Goal: Navigation & Orientation: Find specific page/section

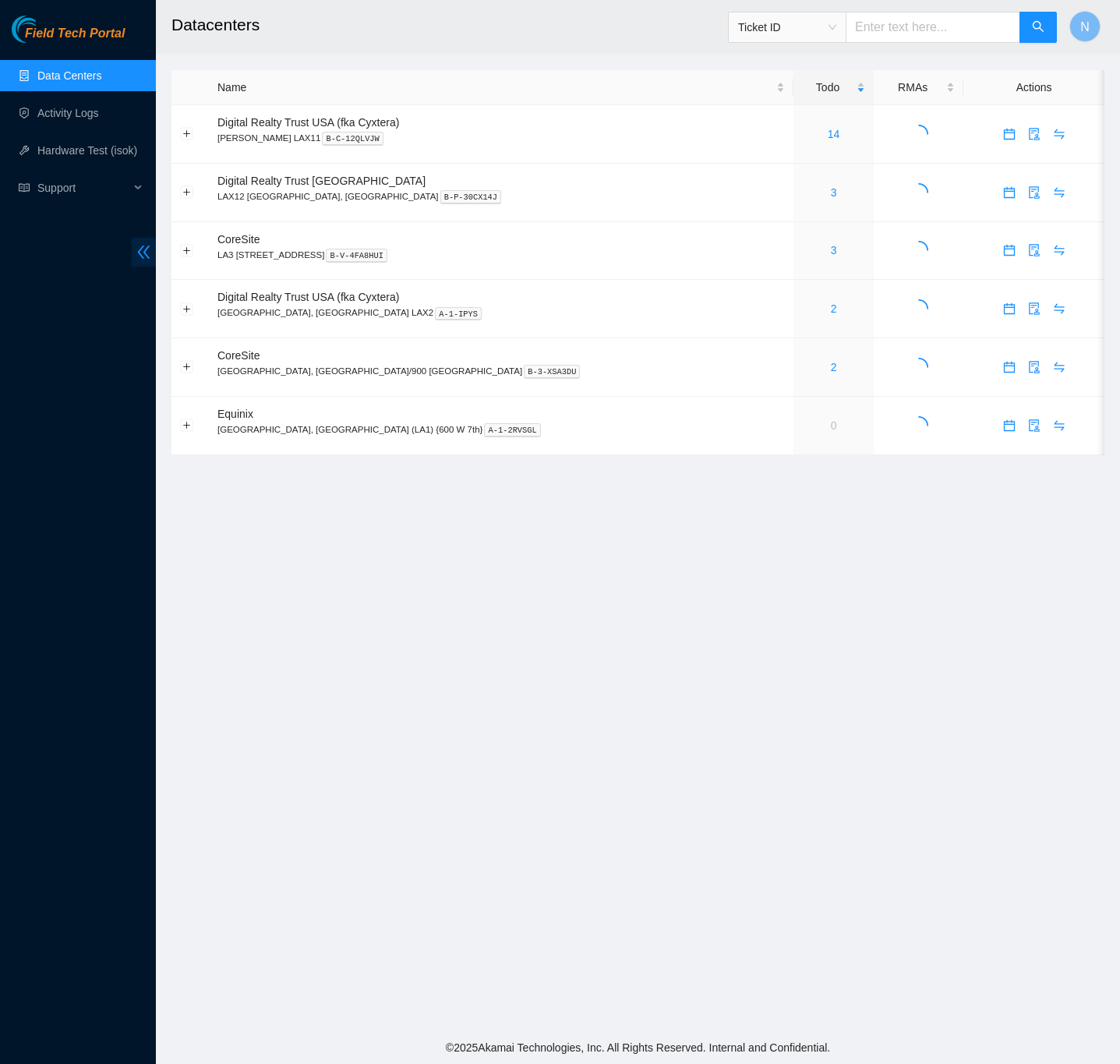
click at [144, 250] on icon "double-left" at bounding box center [144, 252] width 17 height 17
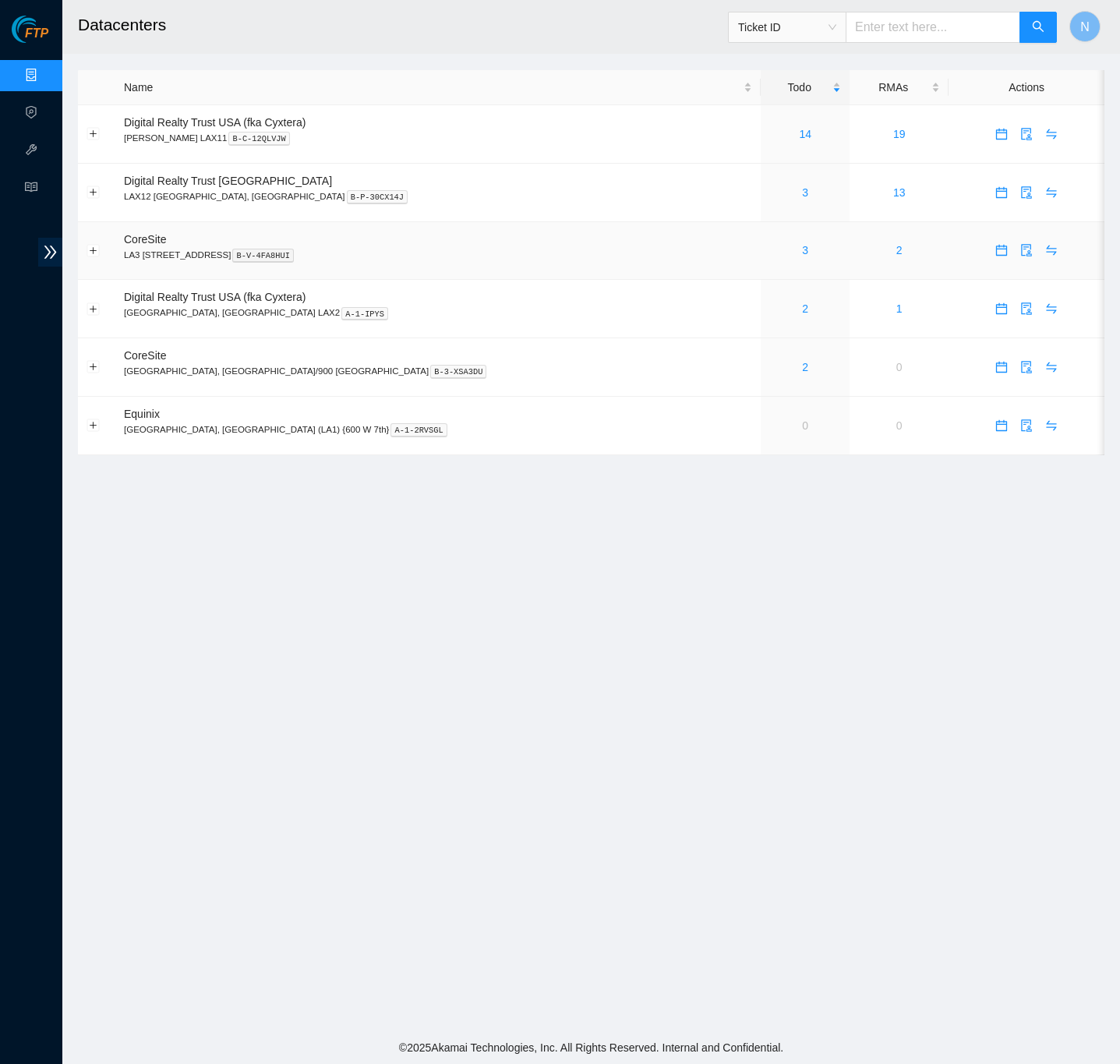
click at [770, 255] on div "3" at bounding box center [805, 250] width 72 height 17
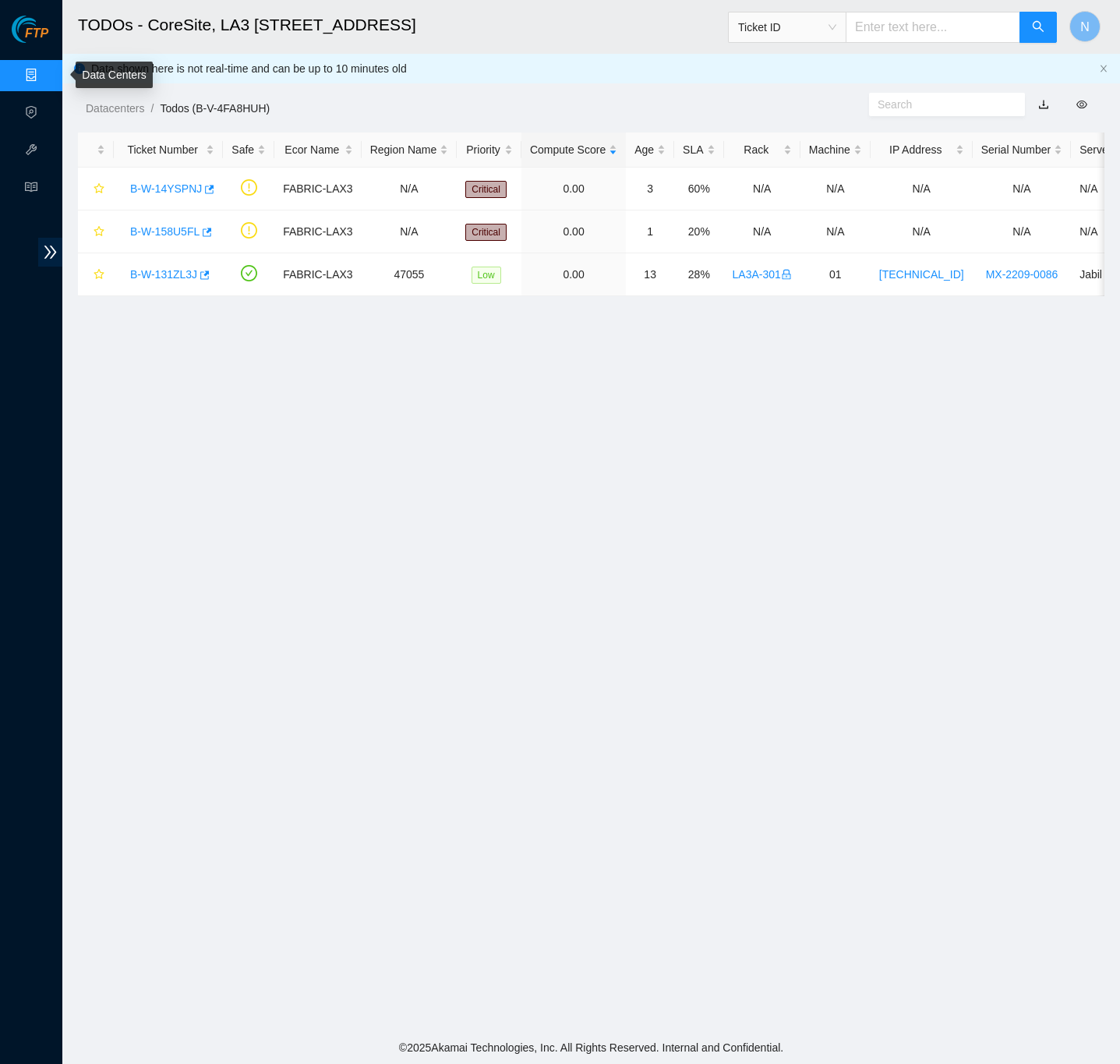
click at [45, 75] on link "Data Centers" at bounding box center [77, 75] width 64 height 12
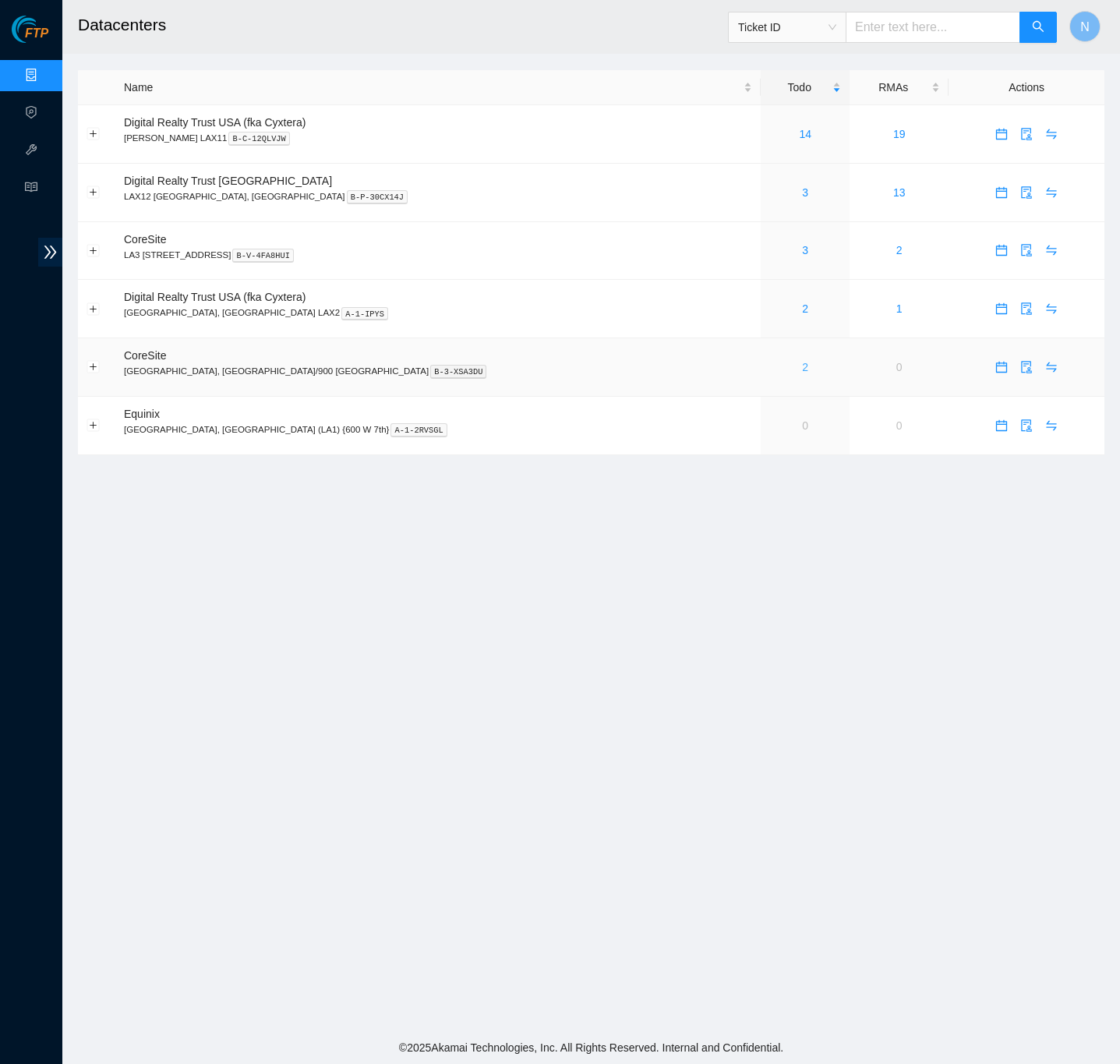
click at [803, 372] on link "2" at bounding box center [805, 367] width 7 height 12
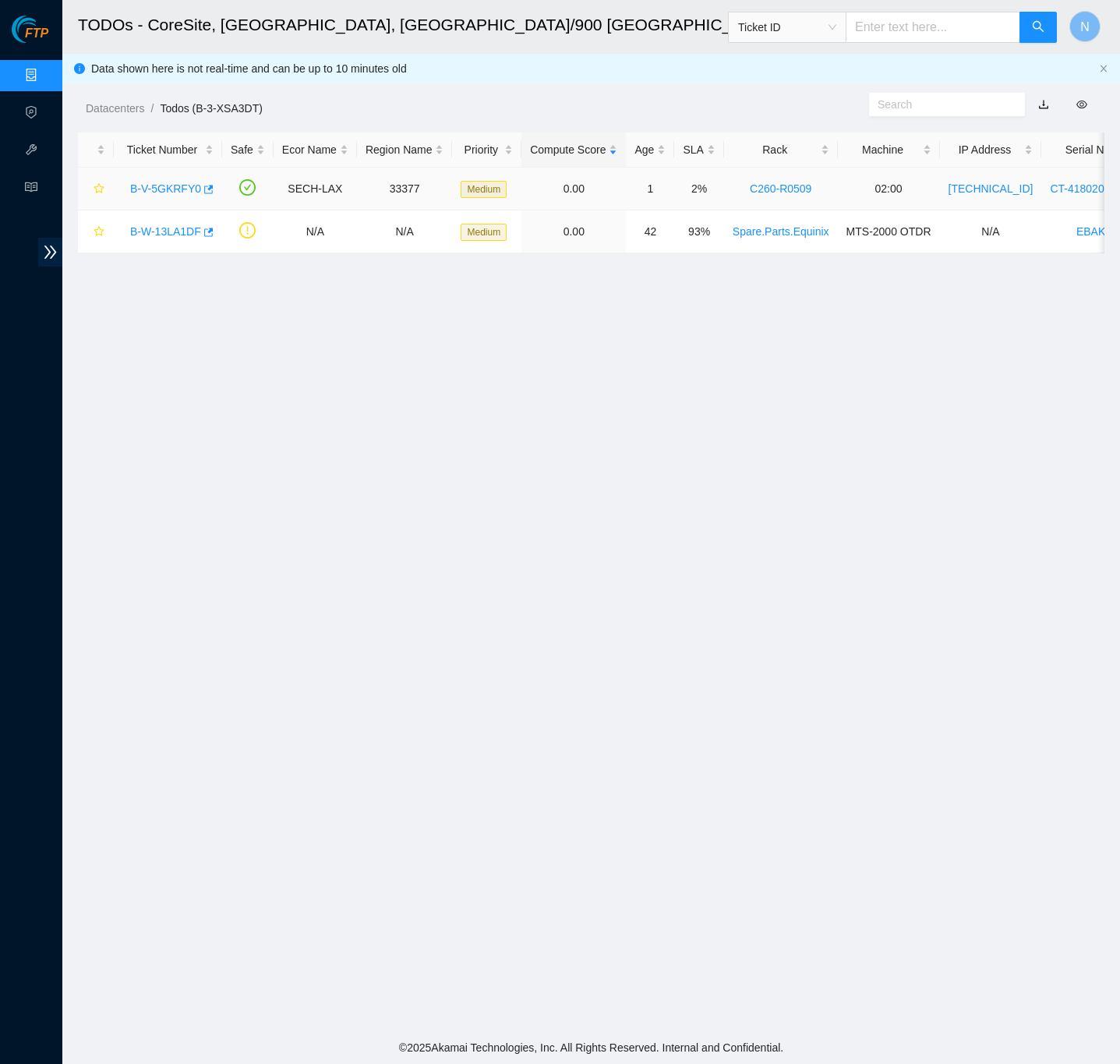
click at [162, 183] on link "B-V-5GKRFY0" at bounding box center [166, 188] width 71 height 12
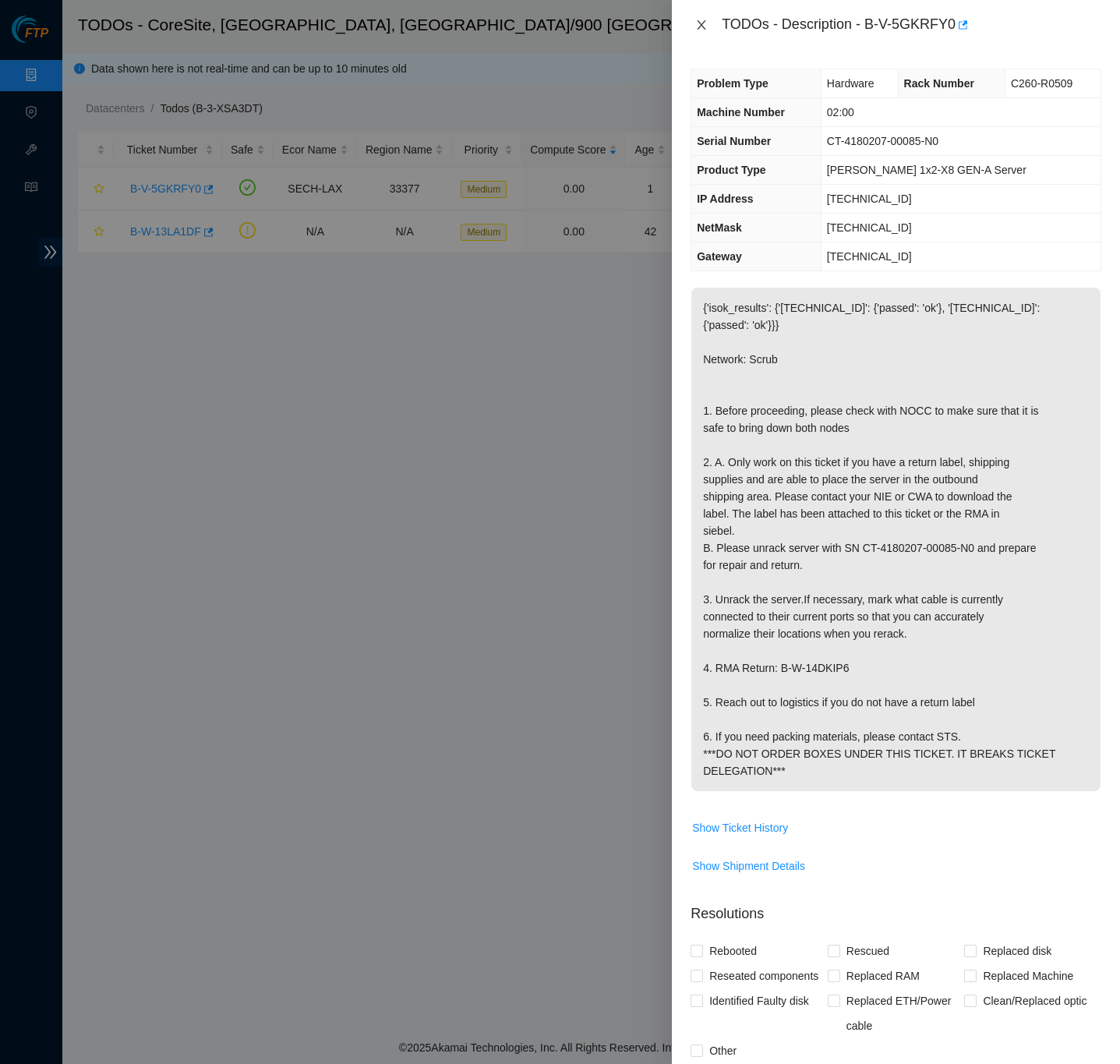
click at [703, 23] on icon "close" at bounding box center [702, 25] width 8 height 9
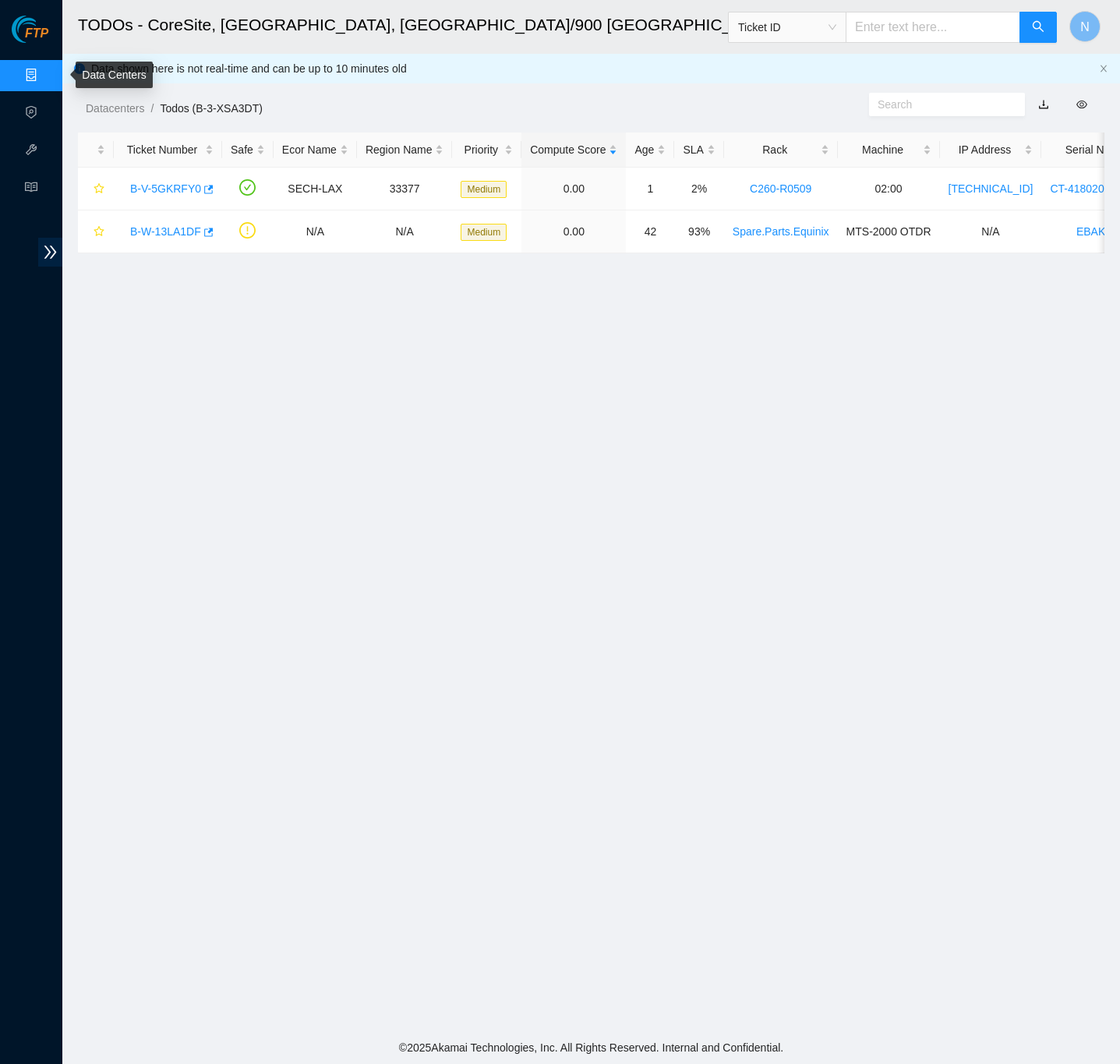
click at [45, 69] on link "Data Centers" at bounding box center [77, 75] width 64 height 12
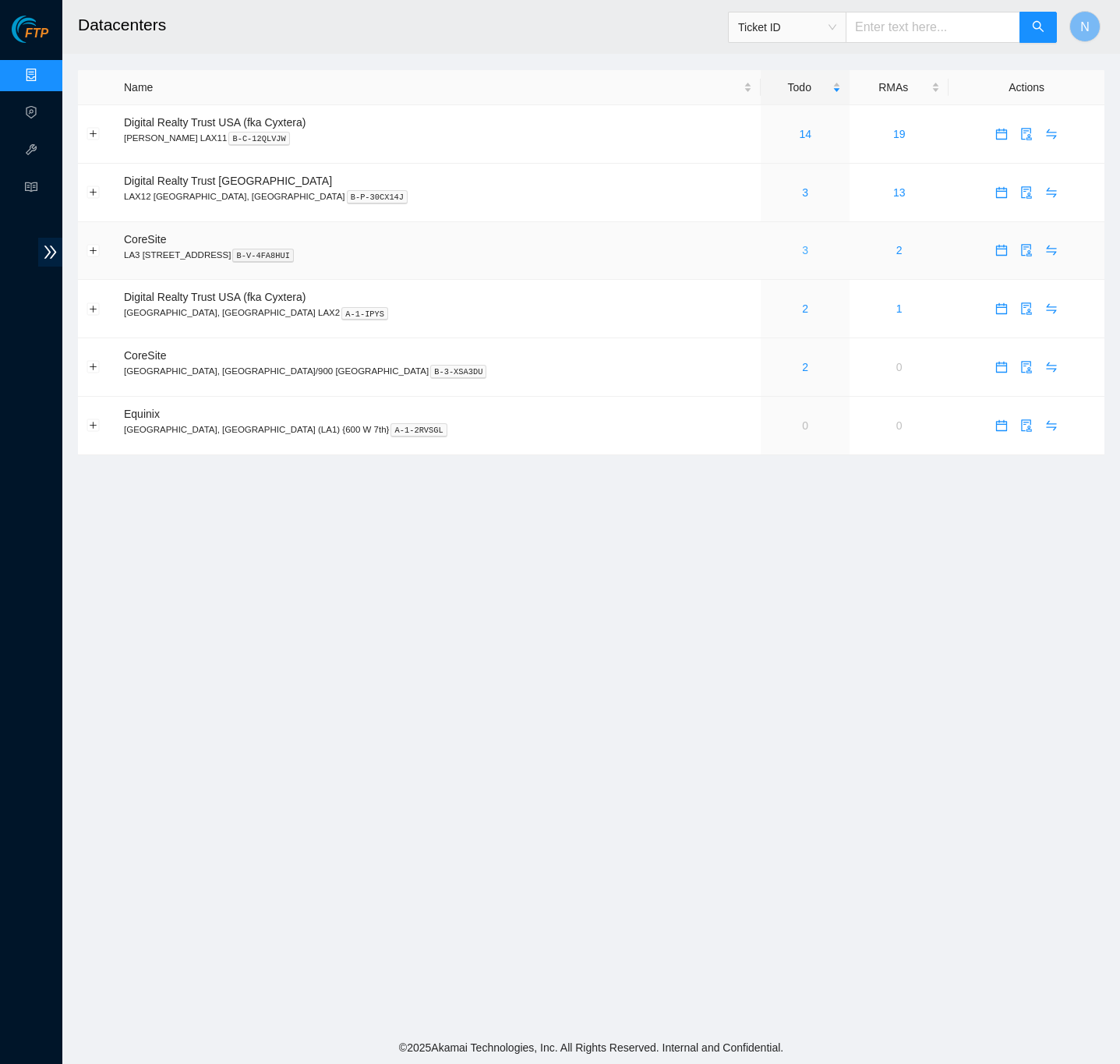
click at [803, 255] on link "3" at bounding box center [805, 249] width 7 height 12
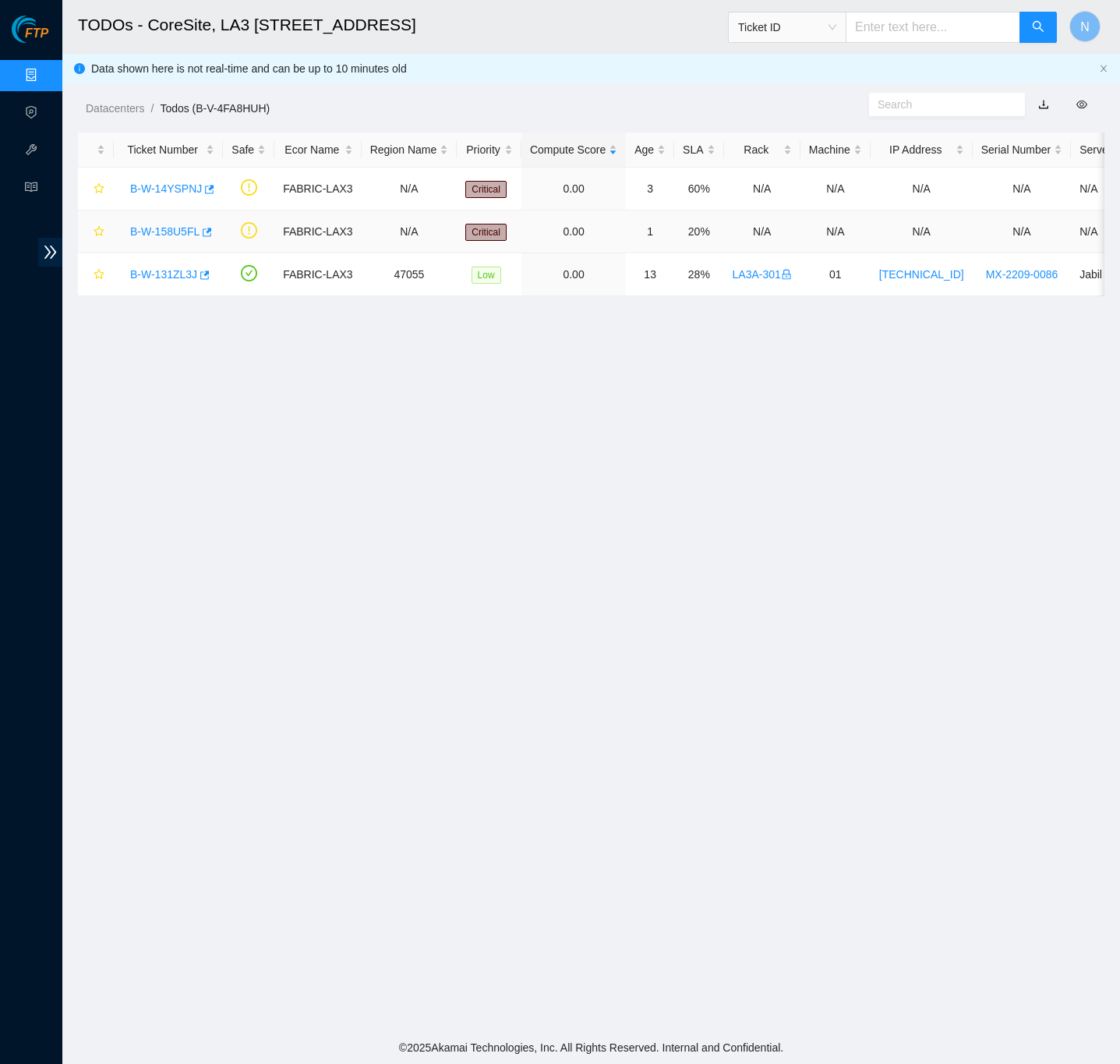
click at [161, 232] on link "B-W-158U5FL" at bounding box center [165, 231] width 69 height 12
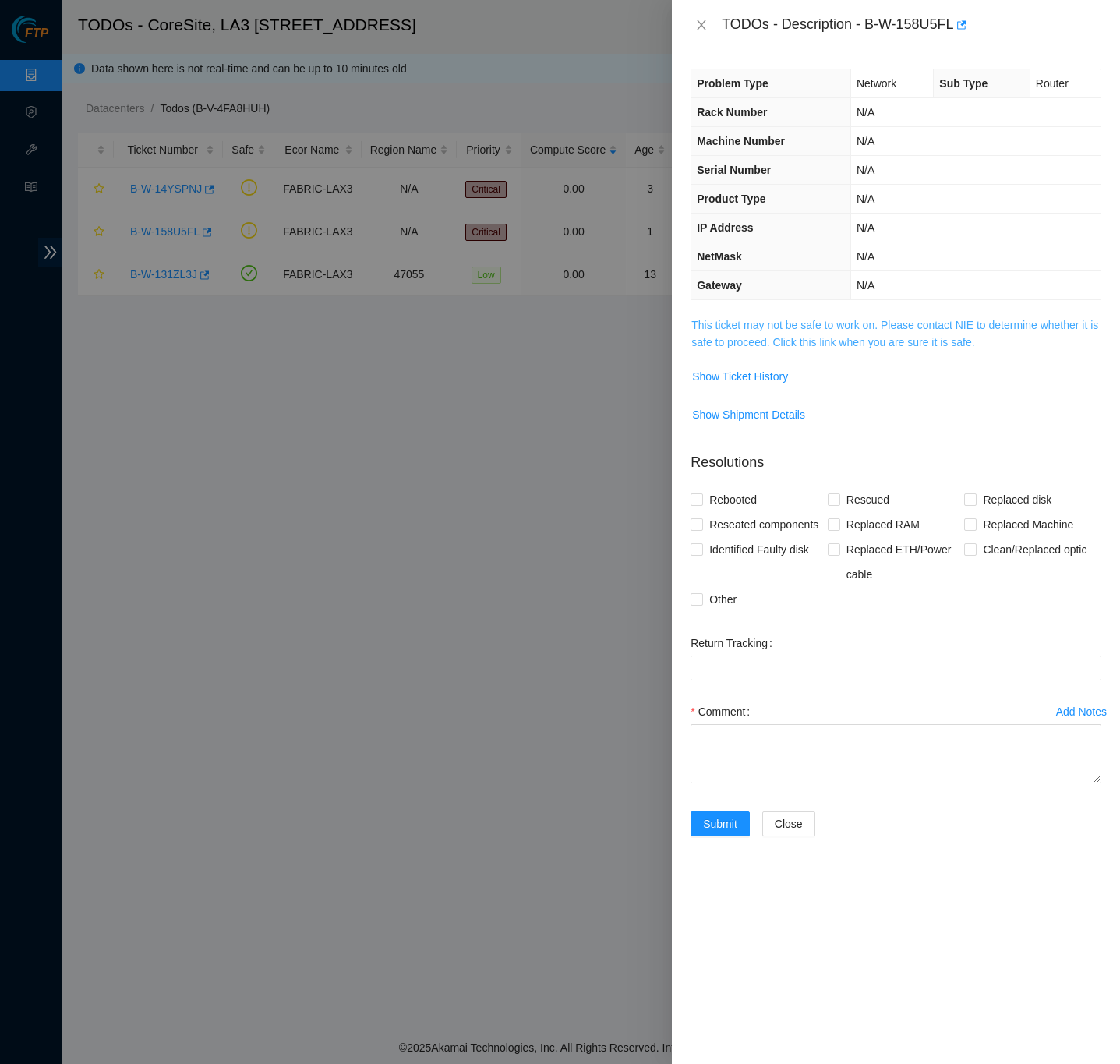
click at [756, 329] on link "This ticket may not be safe to work on. Please contact NIE to determine whether…" at bounding box center [895, 334] width 407 height 30
